Goal: Information Seeking & Learning: Find specific fact

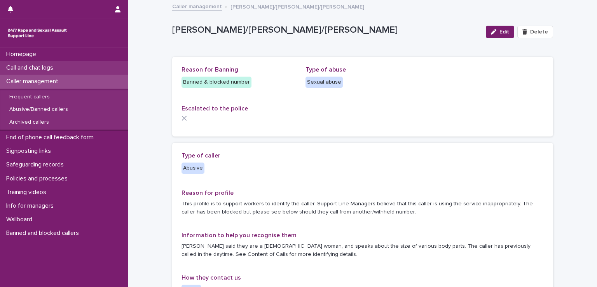
click at [53, 70] on p "Call and chat logs" at bounding box center [31, 67] width 56 height 7
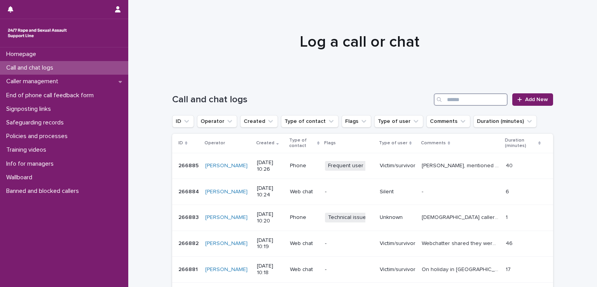
drag, startPoint x: 460, startPoint y: 105, endPoint x: 460, endPoint y: 100, distance: 5.1
click at [460, 102] on input "Search" at bounding box center [470, 99] width 74 height 12
click at [460, 100] on input "Search" at bounding box center [470, 99] width 74 height 12
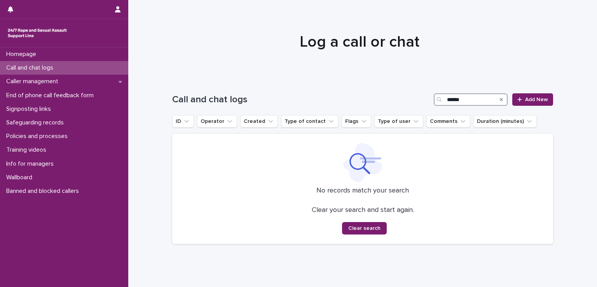
type input "*****"
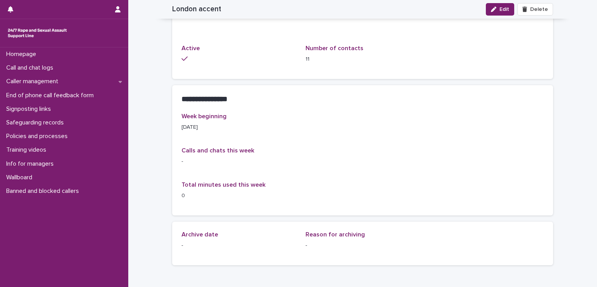
scroll to position [466, 0]
